Goal: Transaction & Acquisition: Purchase product/service

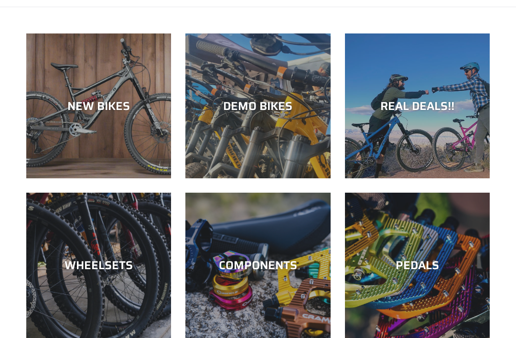
scroll to position [68, 0]
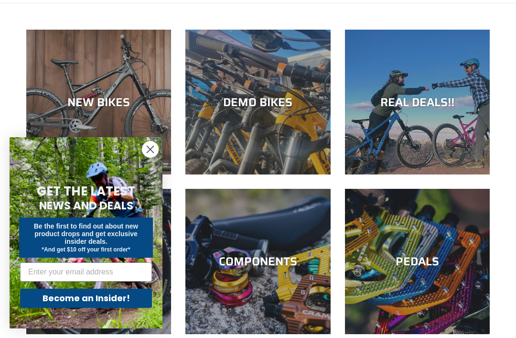
click at [154, 157] on circle "Close dialog" at bounding box center [150, 149] width 16 height 16
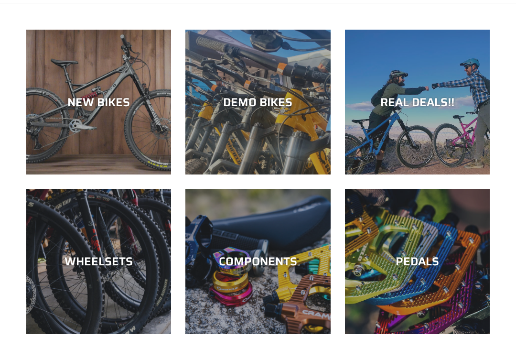
click at [428, 105] on div "REAL DEALS!!" at bounding box center [417, 102] width 145 height 14
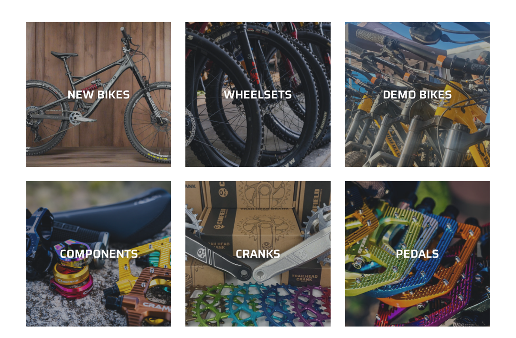
scroll to position [261, 0]
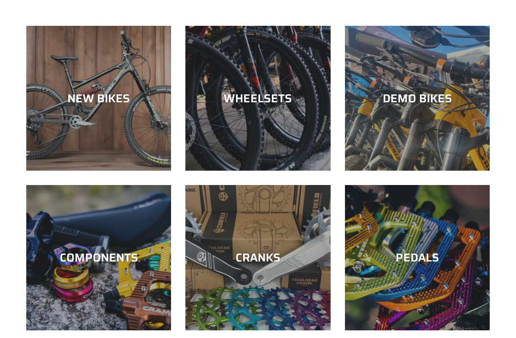
click at [272, 105] on div "WHEELSETS" at bounding box center [257, 98] width 145 height 14
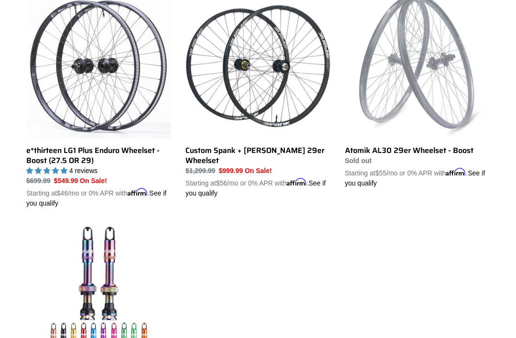
scroll to position [288, 0]
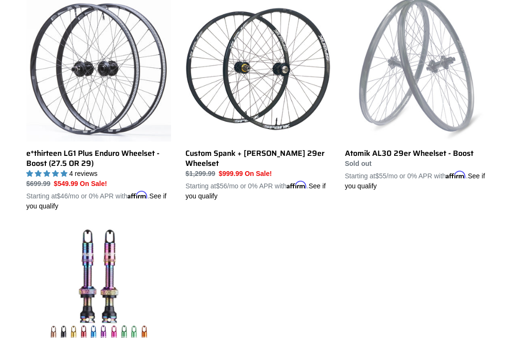
click at [74, 92] on link "e*thirteen LG1 Plus Enduro Wheelset - Boost (27.5 OR 29)" at bounding box center [98, 104] width 145 height 215
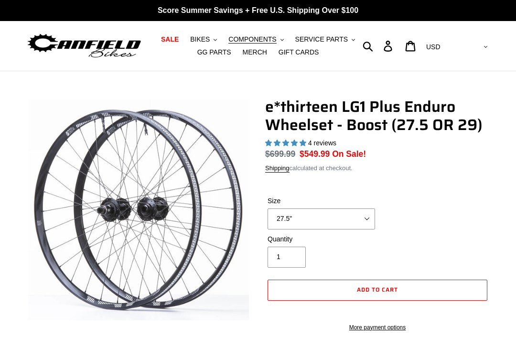
select select "highest-rating"
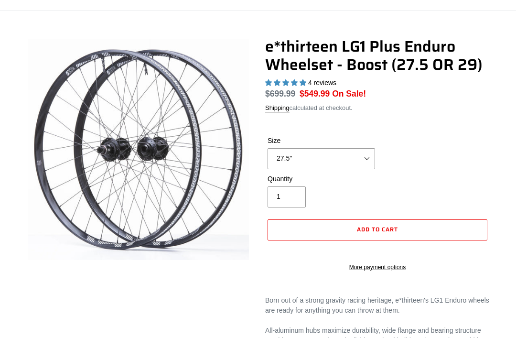
scroll to position [67, 0]
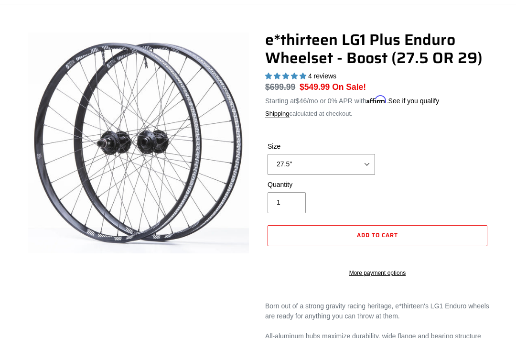
click at [369, 166] on select "27.5" 29"" at bounding box center [322, 164] width 108 height 21
select select "29""
